Goal: Task Accomplishment & Management: Use online tool/utility

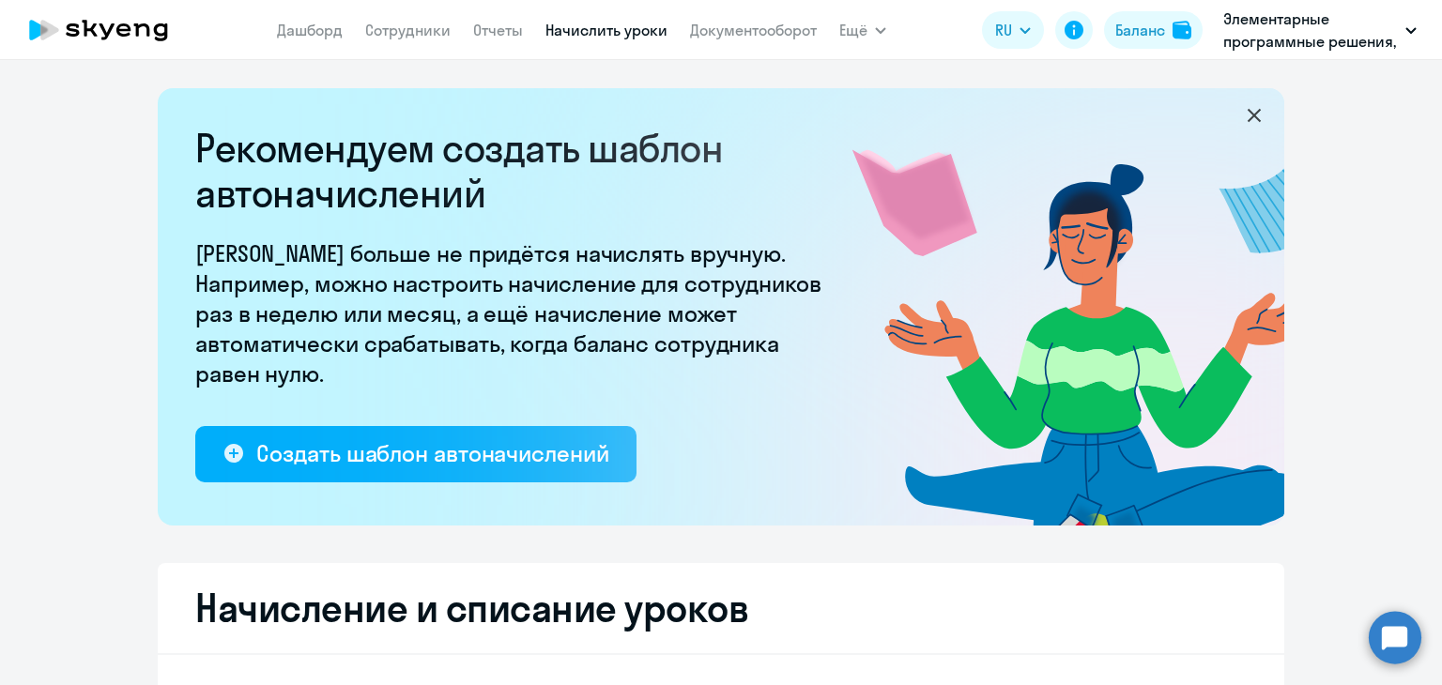
select select "10"
click at [445, 34] on link "Сотрудники" at bounding box center [407, 30] width 85 height 19
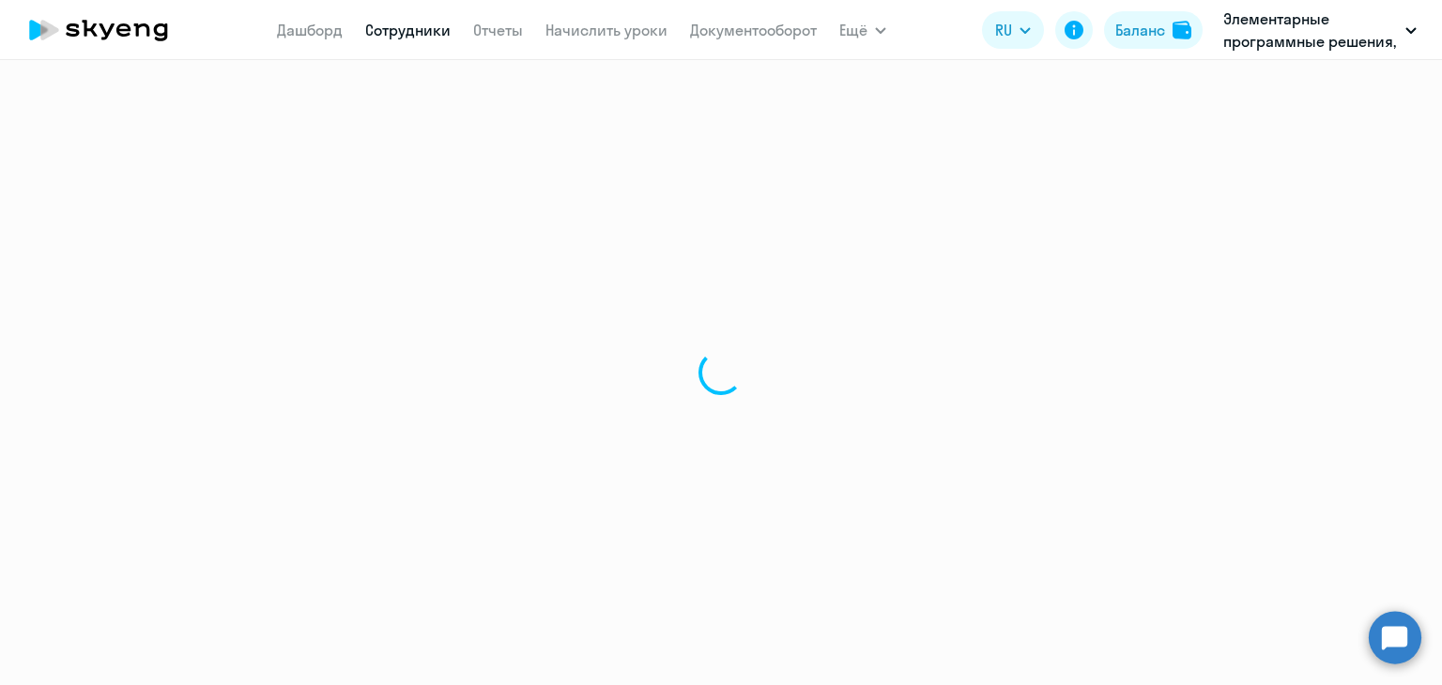
select select "30"
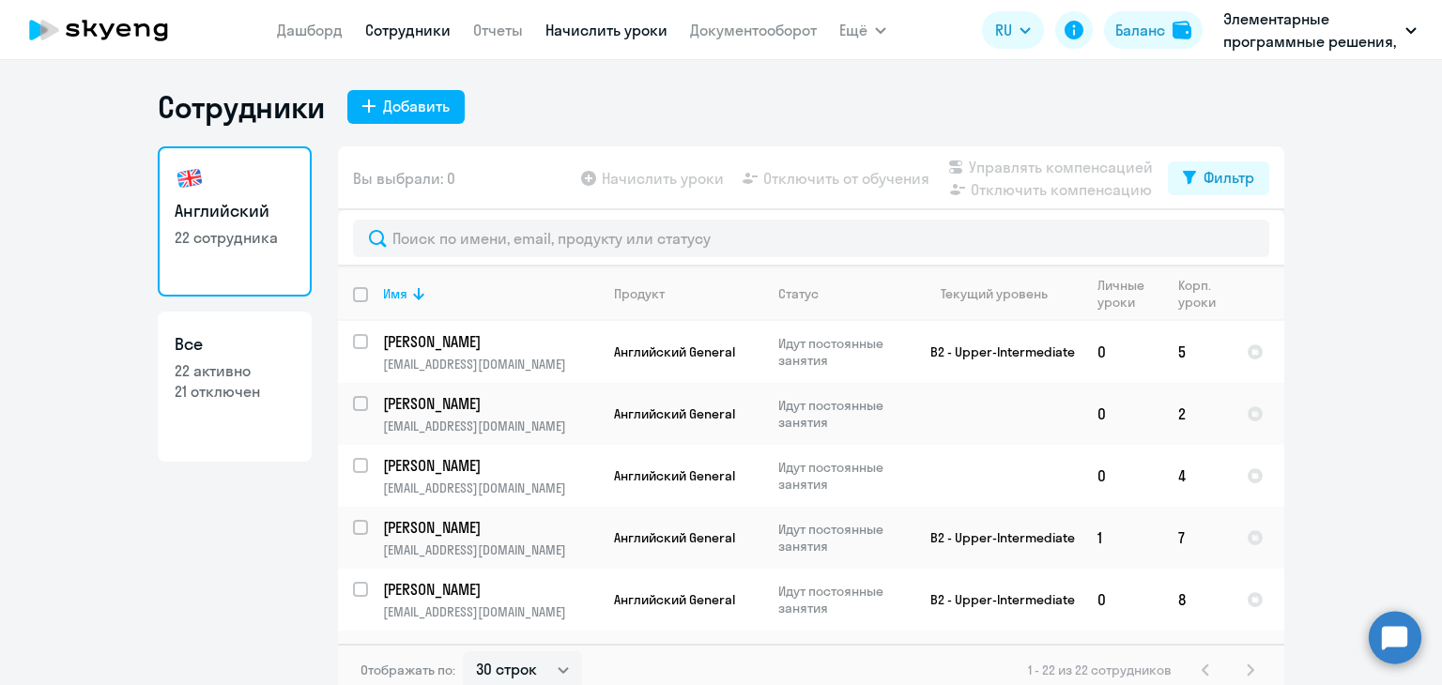
click at [627, 35] on link "Начислить уроки" at bounding box center [607, 30] width 122 height 19
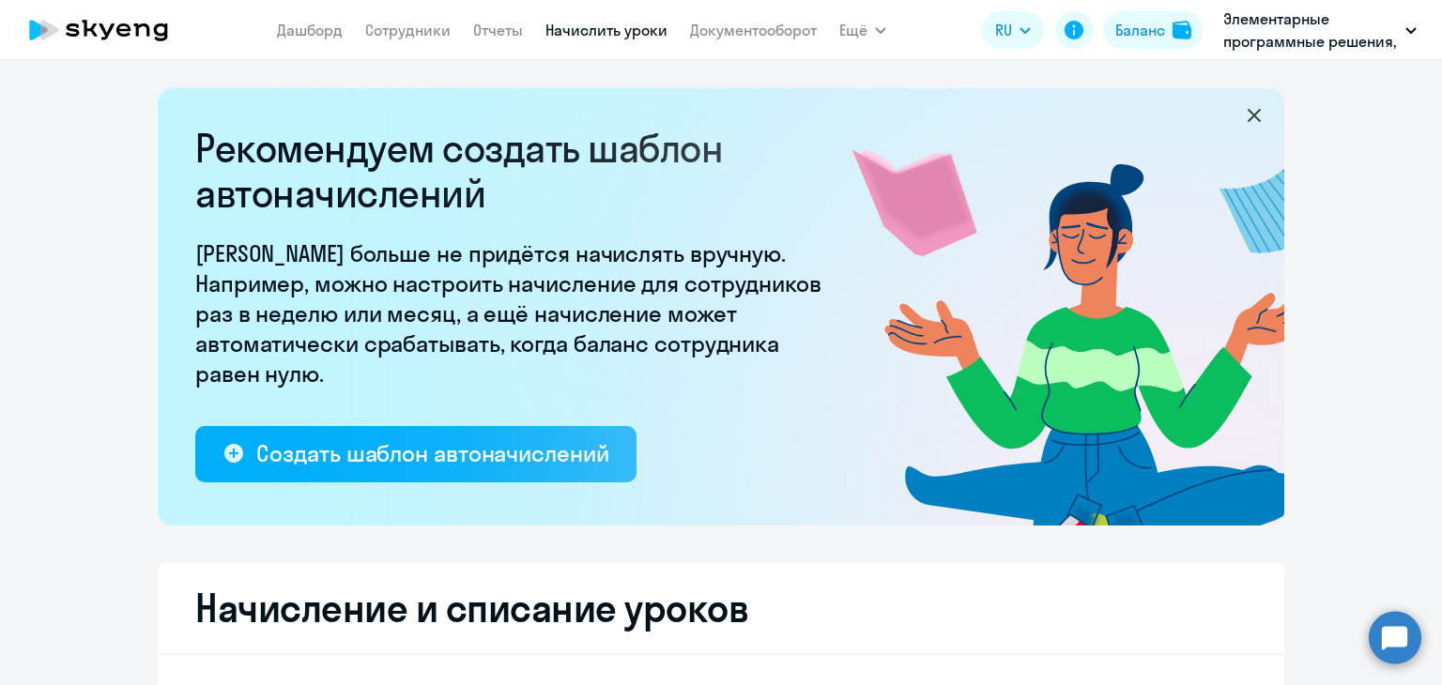
select select "10"
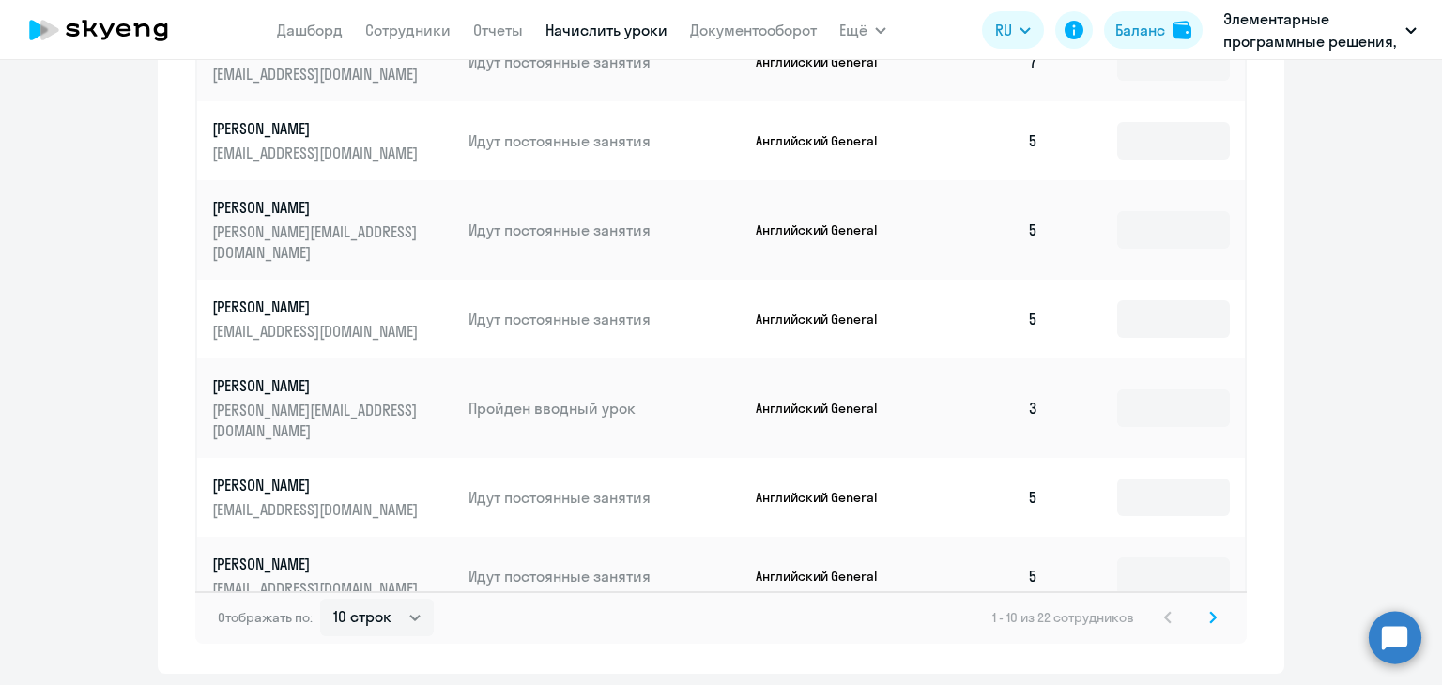
scroll to position [1252, 0]
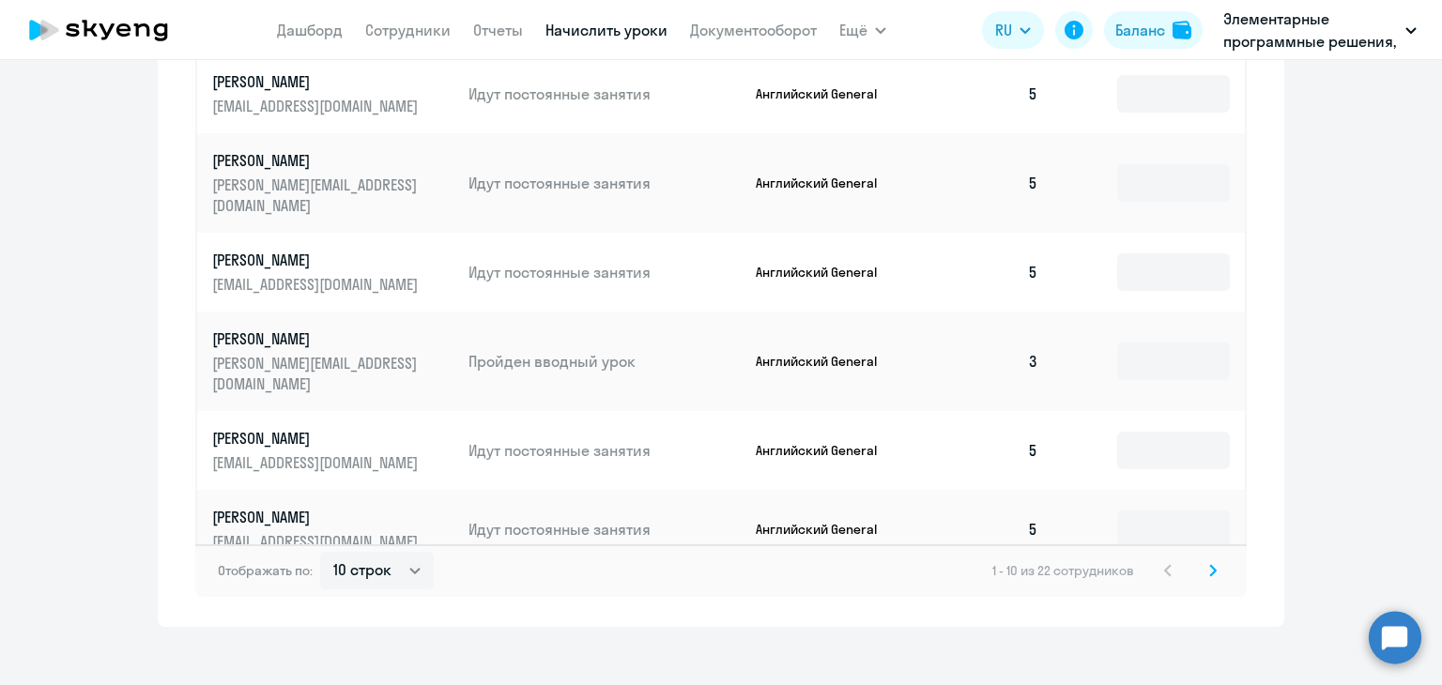
click at [1211, 560] on svg-icon at bounding box center [1213, 571] width 23 height 23
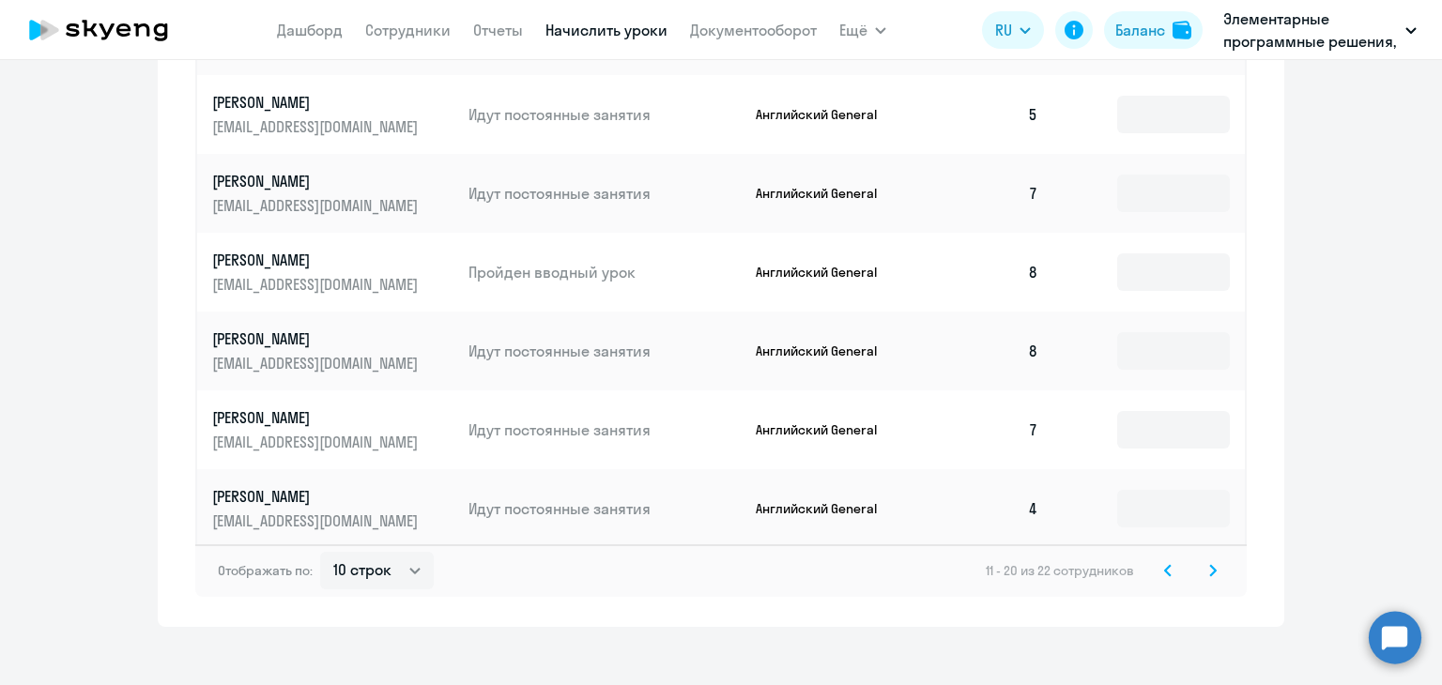
click at [1202, 560] on svg-icon at bounding box center [1213, 571] width 23 height 23
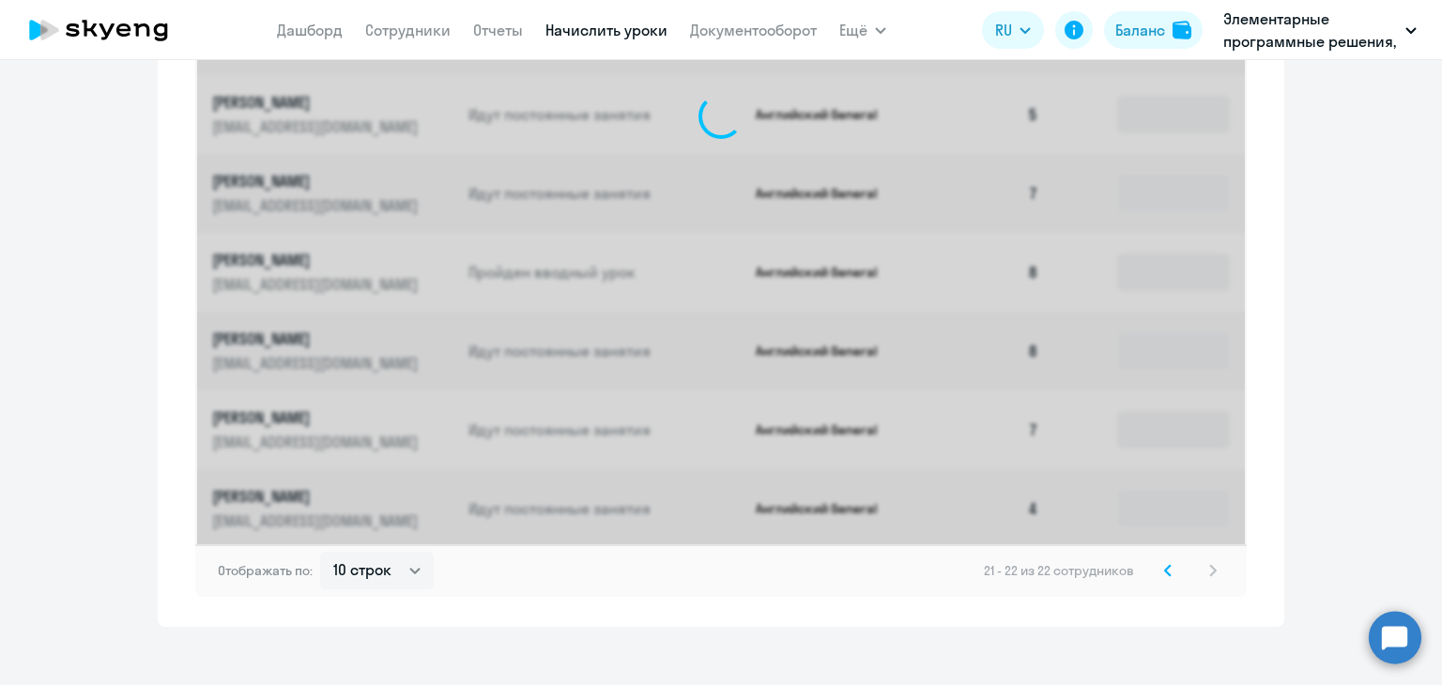
scroll to position [695, 0]
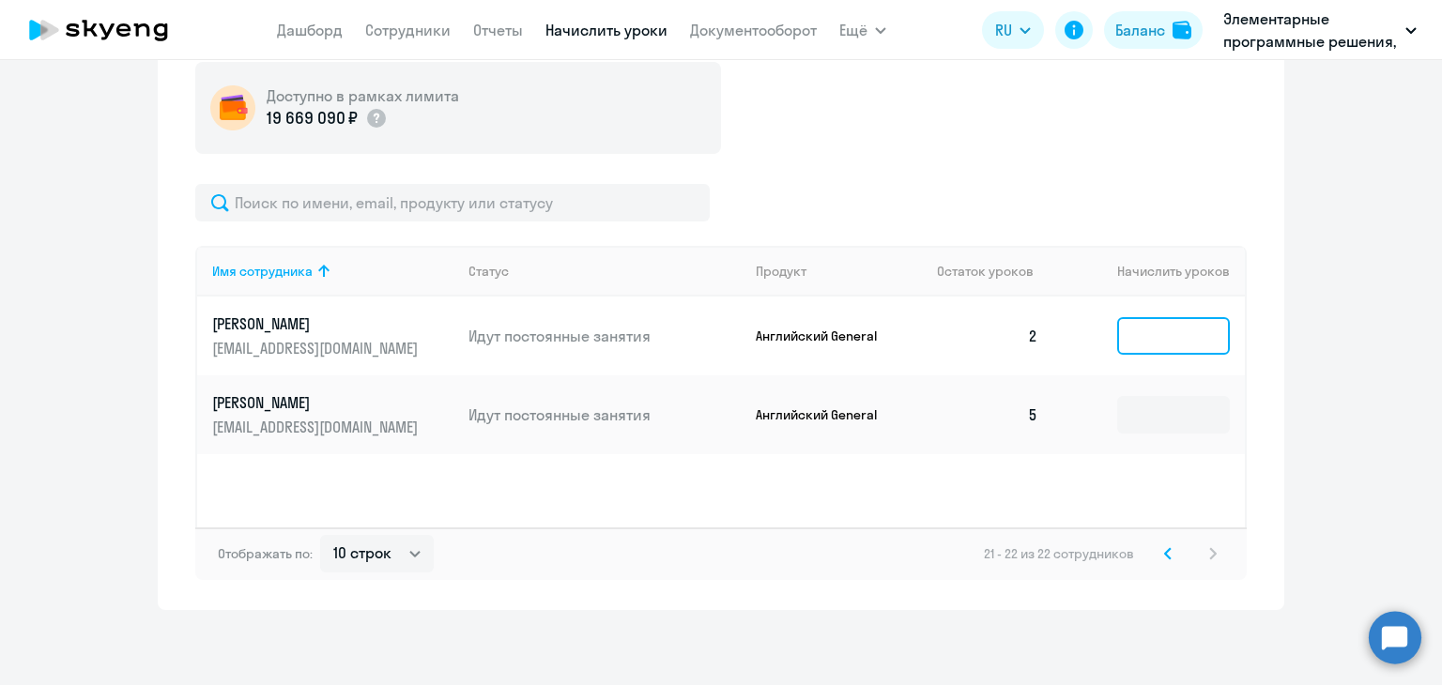
click at [1169, 334] on input at bounding box center [1173, 336] width 113 height 38
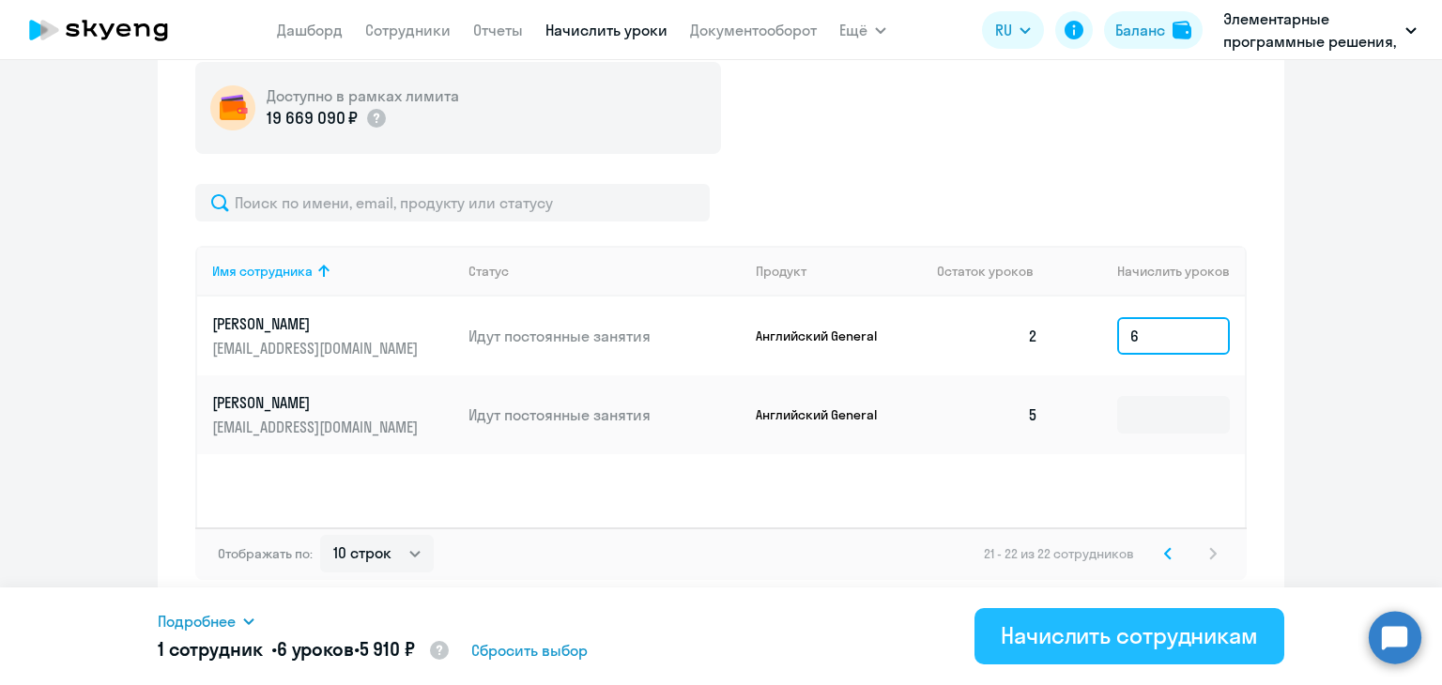
type input "6"
click at [1124, 615] on button "Начислить сотрудникам" at bounding box center [1130, 636] width 310 height 56
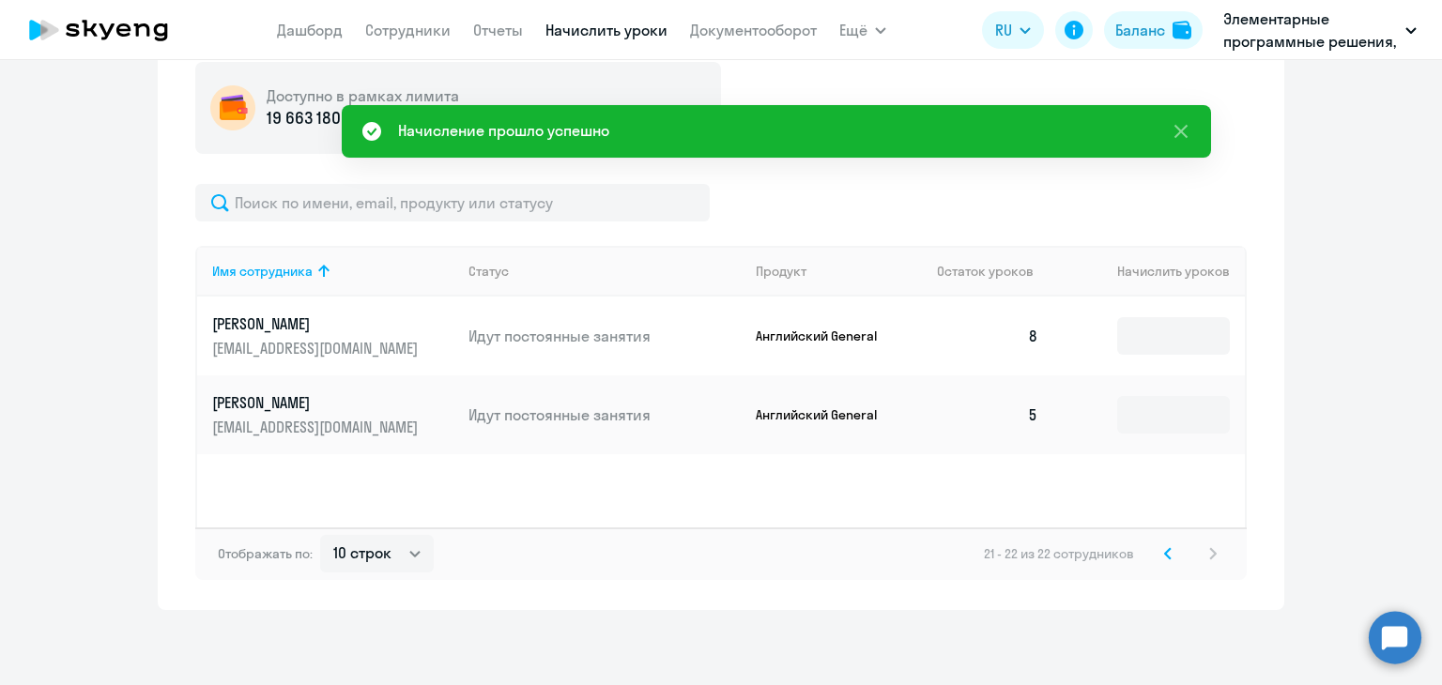
click at [1160, 561] on svg-icon at bounding box center [1168, 554] width 23 height 23
